Goal: Answer question/provide support

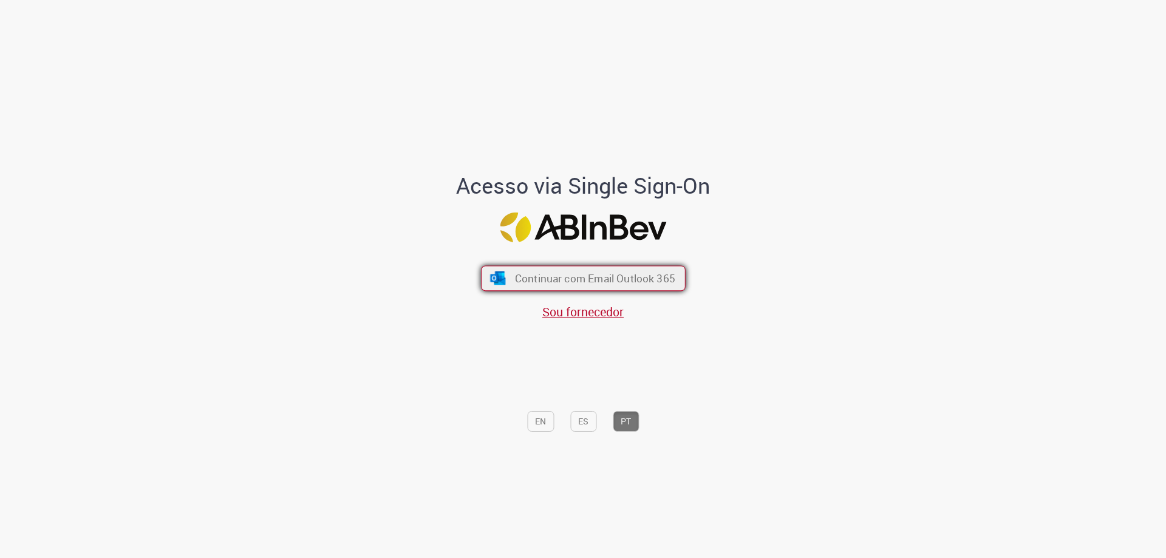
click at [539, 291] on button "Continuar com Email Outlook 365" at bounding box center [583, 279] width 205 height 26
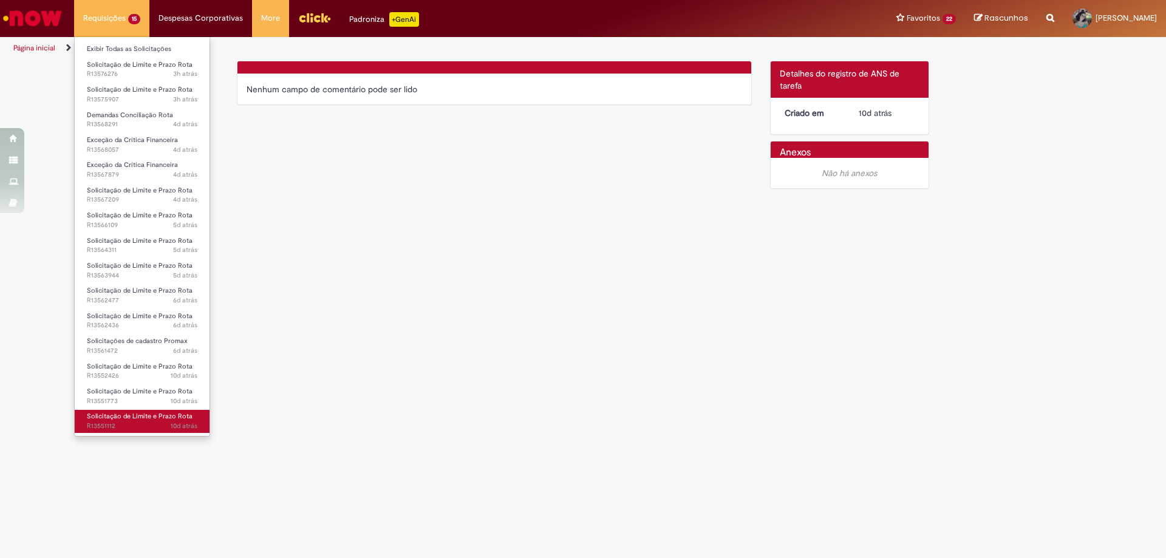
click at [142, 415] on span "Solicitação de Limite e Prazo Rota" at bounding box center [140, 416] width 106 height 9
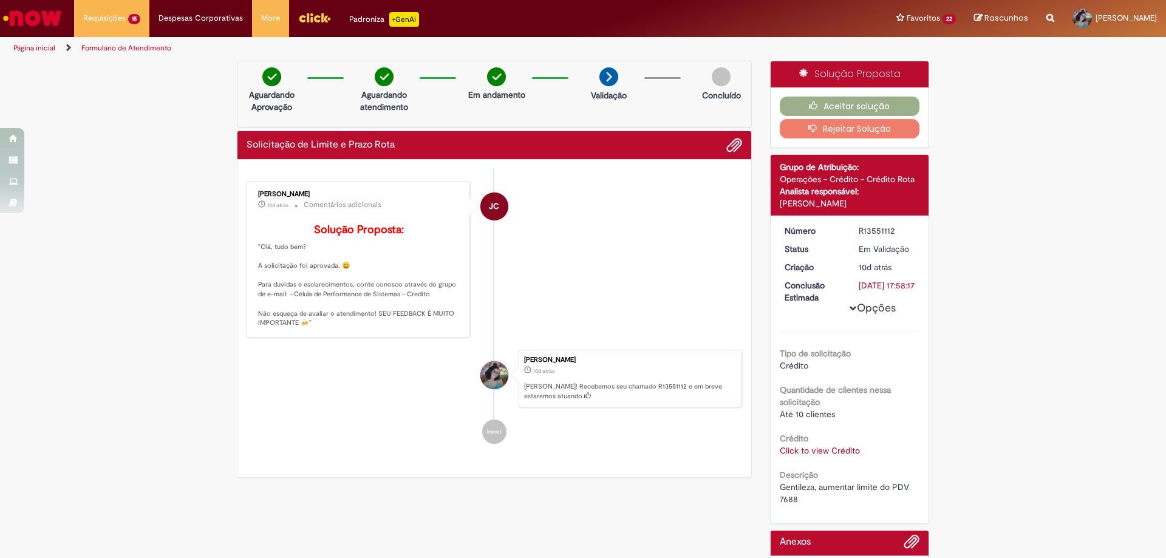
click at [590, 229] on li "JC [PERSON_NAME] 10d atrás 10 dias atrás Comentários adicionais Solução Propost…" at bounding box center [495, 259] width 496 height 157
click at [802, 107] on button "Aceitar solução" at bounding box center [850, 106] width 140 height 19
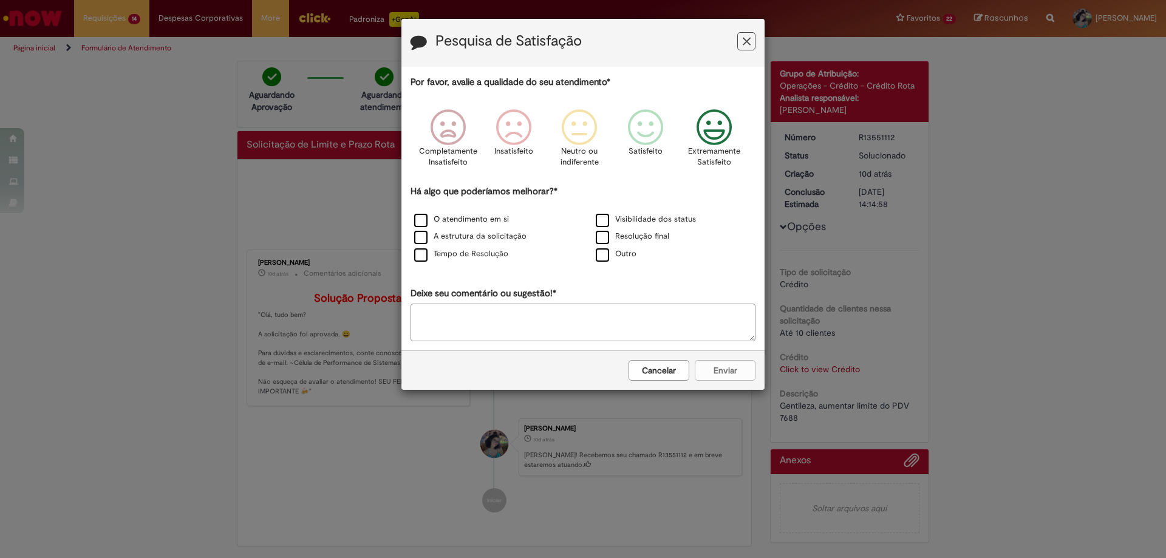
click at [717, 116] on icon "Feedback" at bounding box center [715, 127] width 46 height 36
click at [448, 219] on label "O atendimento em si" at bounding box center [461, 220] width 95 height 12
click at [742, 374] on button "Enviar" at bounding box center [725, 370] width 61 height 21
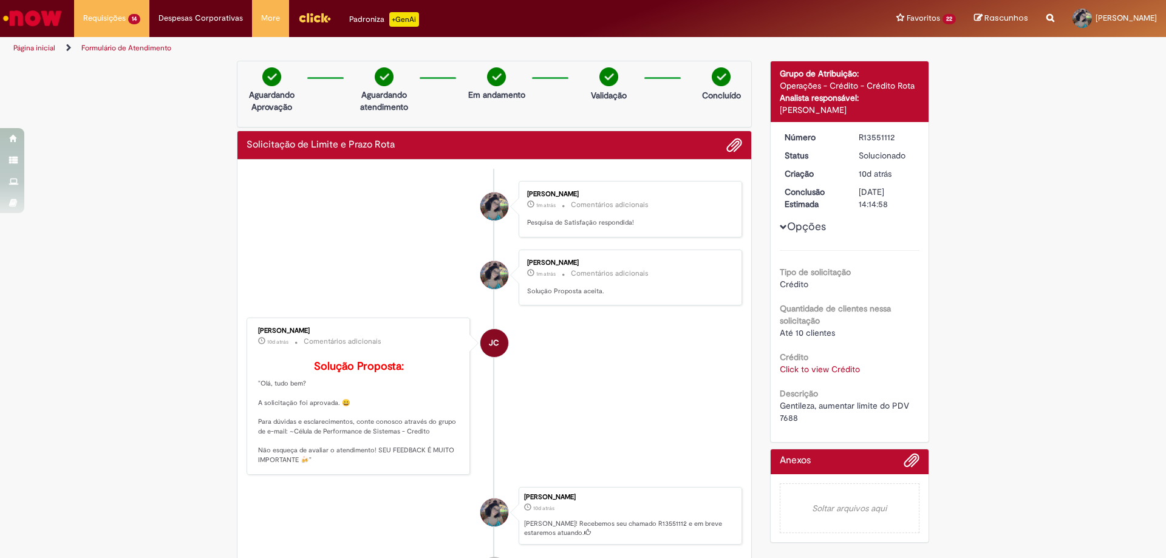
click at [780, 415] on span "Gentileza, aumentar limite do PDV 7688" at bounding box center [846, 411] width 132 height 23
copy span "7688"
click at [814, 366] on link "Click to view Crédito" at bounding box center [820, 369] width 80 height 11
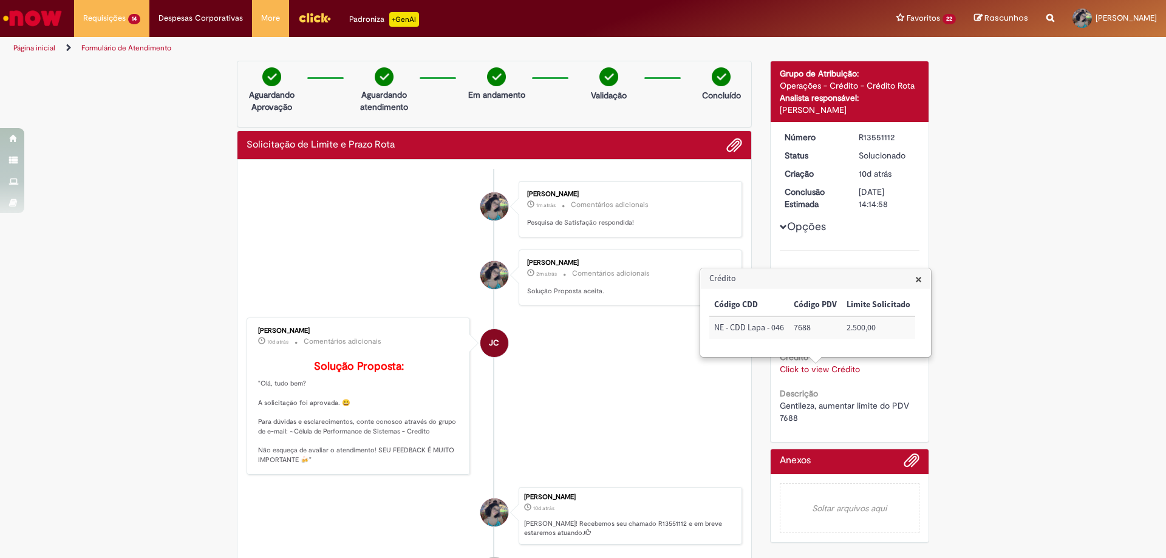
click at [650, 181] on div "Iara Fabia Castro Viana Silva 1m atrás 1m atrás Comentários adicionais Pesquisa…" at bounding box center [630, 209] width 223 height 56
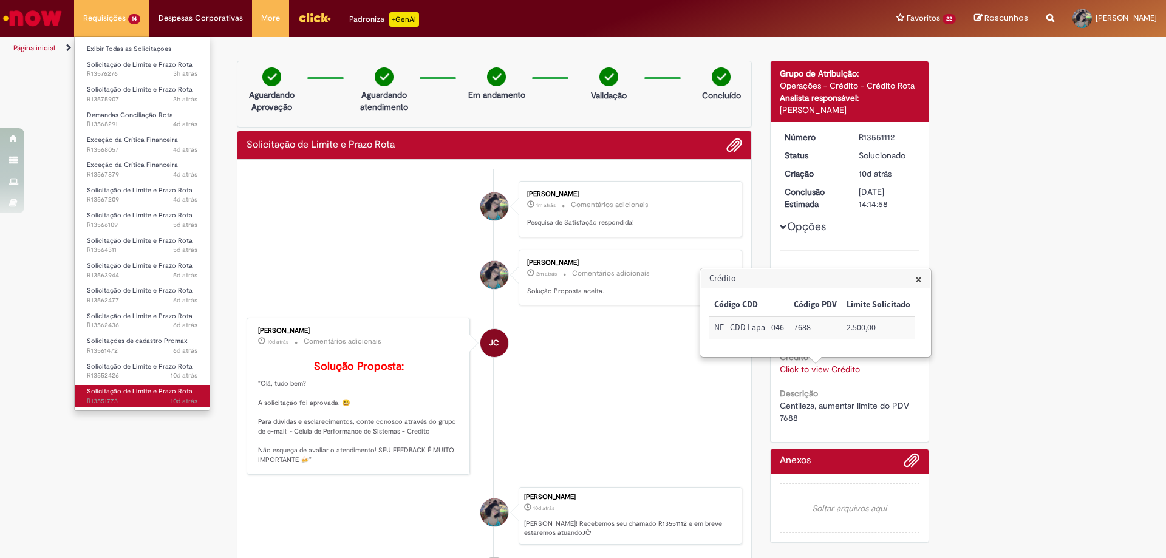
click at [160, 385] on link "Solicitação de Limite e Prazo Rota 10d atrás 10 dias atrás R13551773" at bounding box center [142, 396] width 135 height 22
